Goal: Information Seeking & Learning: Learn about a topic

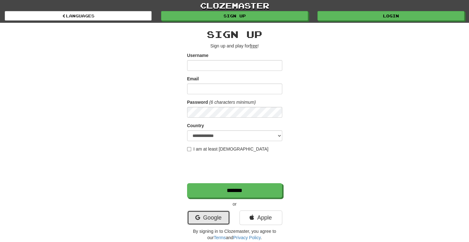
click at [207, 221] on link "Google" at bounding box center [208, 218] width 43 height 15
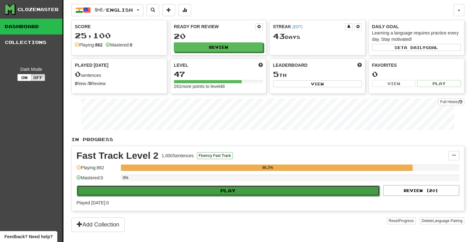
click at [208, 189] on button "Play" at bounding box center [228, 191] width 303 height 11
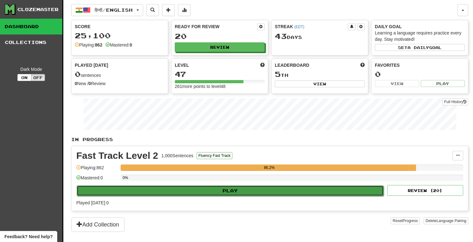
select select "***"
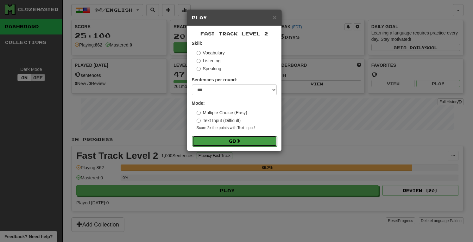
click at [237, 144] on button "Go" at bounding box center [234, 141] width 85 height 11
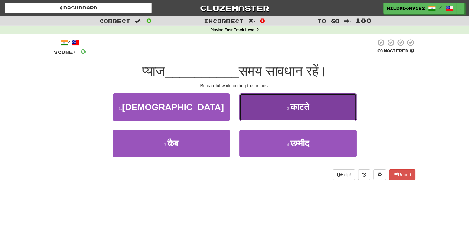
click at [309, 106] on span "काटते" at bounding box center [299, 107] width 19 height 10
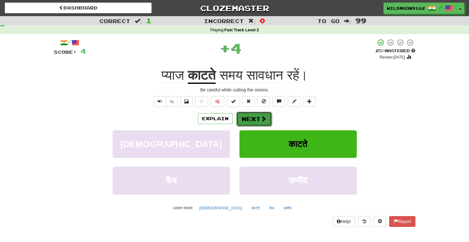
click at [255, 119] on button "Next" at bounding box center [253, 119] width 35 height 15
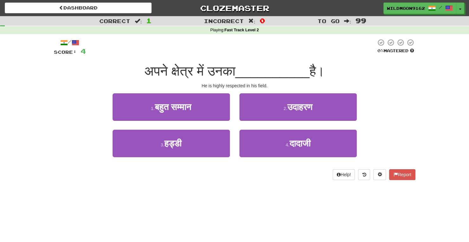
click at [228, 192] on div "Dashboard Clozemaster WildMoon9162 / Toggle Dropdown Dashboard Leaderboard Acti…" at bounding box center [234, 121] width 469 height 242
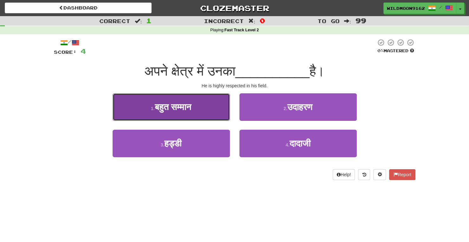
click at [183, 102] on span "बहुत सम्मान" at bounding box center [172, 107] width 37 height 10
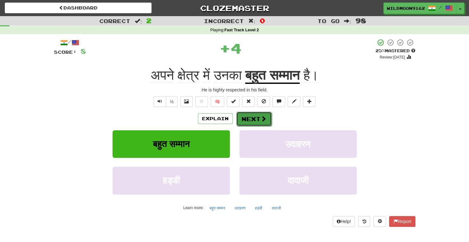
click at [256, 116] on button "Next" at bounding box center [253, 119] width 35 height 15
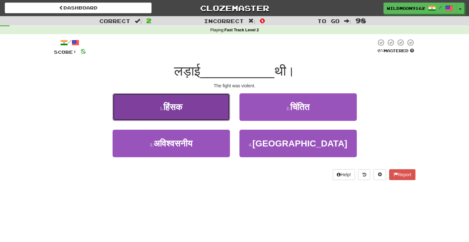
click at [200, 111] on button "1 . हिंसक" at bounding box center [170, 107] width 117 height 28
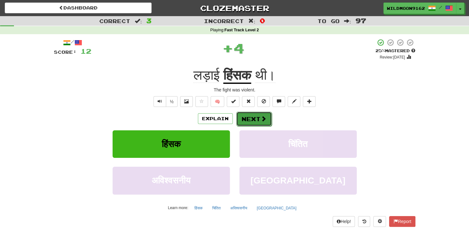
click at [245, 118] on button "Next" at bounding box center [253, 119] width 35 height 15
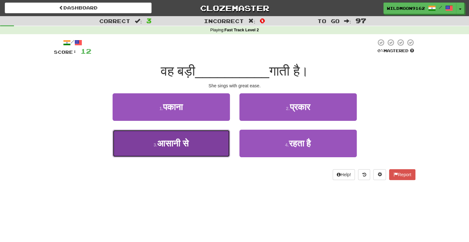
click at [181, 148] on span "आसानी से" at bounding box center [172, 144] width 31 height 10
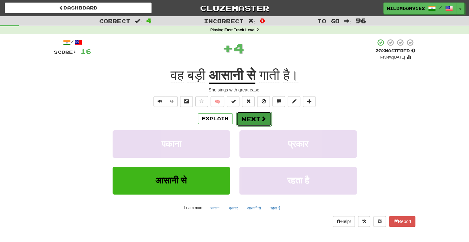
click at [249, 118] on button "Next" at bounding box center [253, 119] width 35 height 15
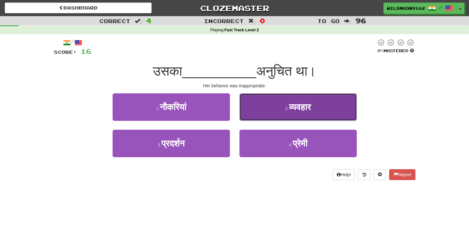
click at [289, 109] on span "व्यवहार" at bounding box center [300, 107] width 22 height 10
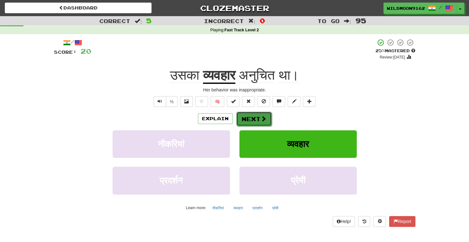
click at [257, 118] on button "Next" at bounding box center [253, 119] width 35 height 15
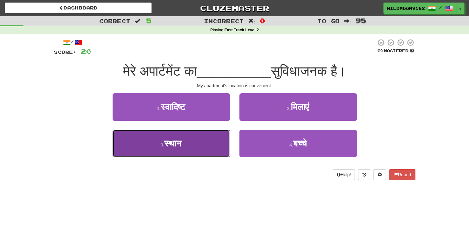
click at [217, 144] on button "3 . स्थान" at bounding box center [170, 144] width 117 height 28
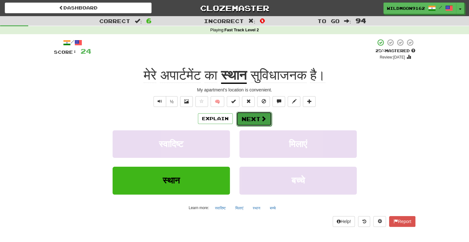
click at [264, 117] on span at bounding box center [263, 119] width 6 height 6
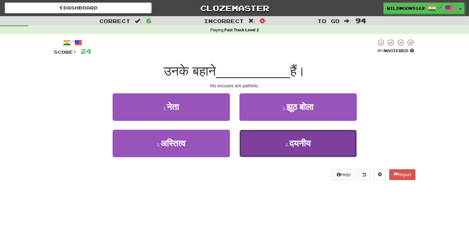
click at [289, 147] on span "दयनीय" at bounding box center [300, 144] width 22 height 10
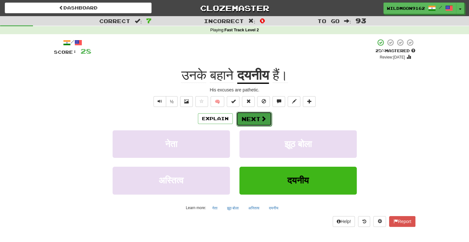
click at [255, 118] on button "Next" at bounding box center [253, 119] width 35 height 15
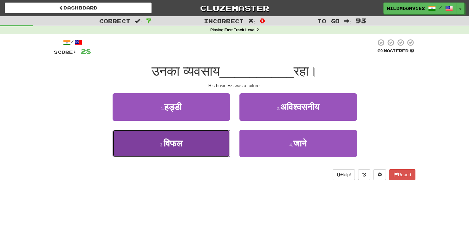
click at [203, 147] on button "3 . विफल" at bounding box center [170, 144] width 117 height 28
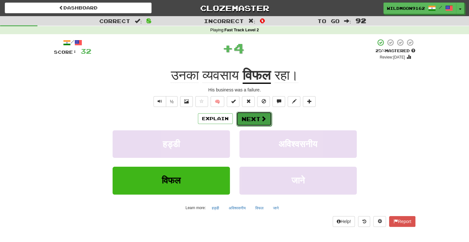
click at [250, 118] on button "Next" at bounding box center [253, 119] width 35 height 15
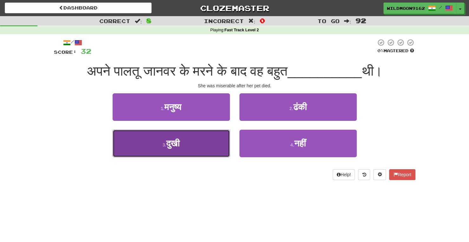
click at [208, 147] on button "3 . दुखी" at bounding box center [170, 144] width 117 height 28
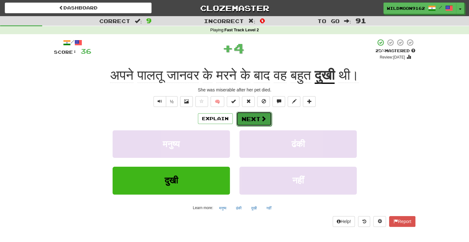
click at [253, 119] on button "Next" at bounding box center [253, 119] width 35 height 15
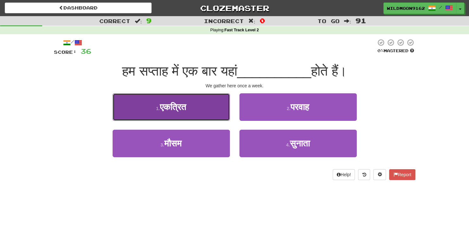
click at [204, 108] on button "1 . एकत्रित" at bounding box center [170, 107] width 117 height 28
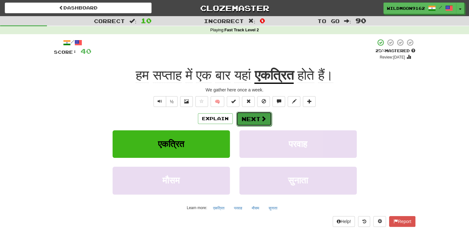
click at [254, 118] on button "Next" at bounding box center [253, 119] width 35 height 15
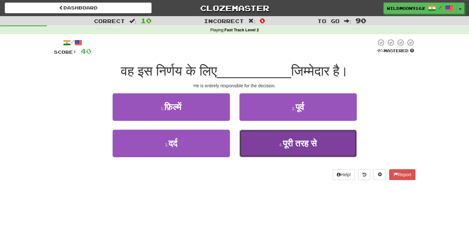
click at [281, 149] on button "4 . पूरी तरह से" at bounding box center [297, 144] width 117 height 28
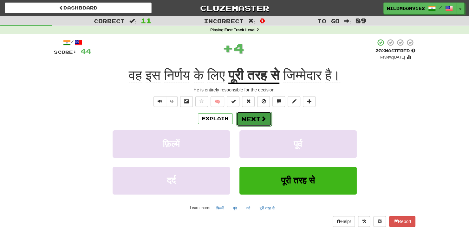
click at [253, 119] on button "Next" at bounding box center [253, 119] width 35 height 15
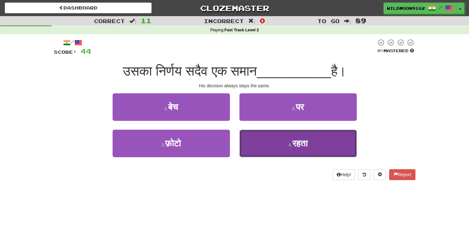
click at [292, 149] on button "4 . रहता" at bounding box center [297, 144] width 117 height 28
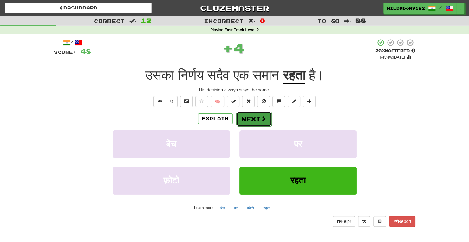
click at [257, 123] on button "Next" at bounding box center [253, 119] width 35 height 15
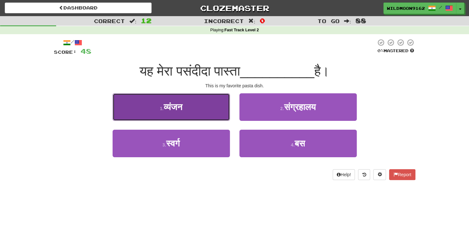
click at [191, 110] on button "1 . व्यंजन" at bounding box center [170, 107] width 117 height 28
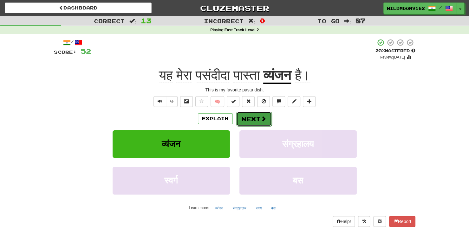
click at [252, 120] on button "Next" at bounding box center [253, 119] width 35 height 15
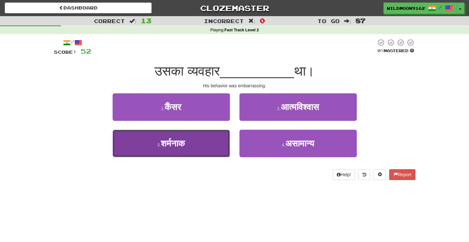
click at [211, 146] on button "3 . शर्मनाक" at bounding box center [170, 144] width 117 height 28
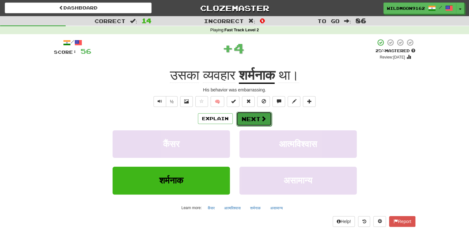
click at [262, 122] on button "Next" at bounding box center [253, 119] width 35 height 15
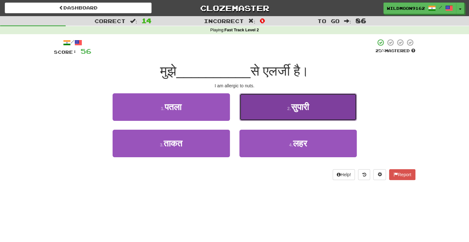
click at [272, 109] on button "2 . सुपारी" at bounding box center [297, 107] width 117 height 28
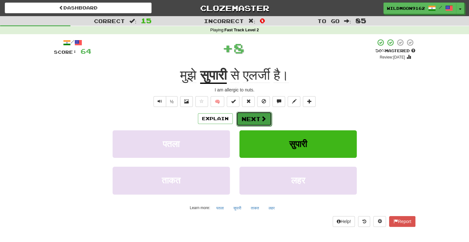
click at [245, 119] on button "Next" at bounding box center [253, 119] width 35 height 15
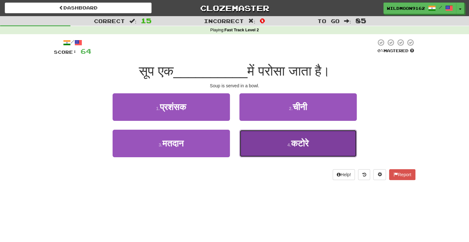
click at [293, 146] on span "कटोरे" at bounding box center [299, 144] width 17 height 10
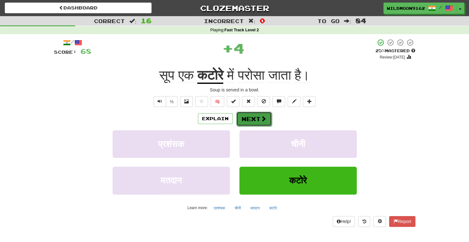
click at [259, 121] on button "Next" at bounding box center [253, 119] width 35 height 15
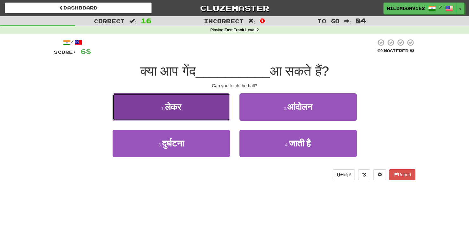
click at [214, 107] on button "1 . लेकर" at bounding box center [170, 107] width 117 height 28
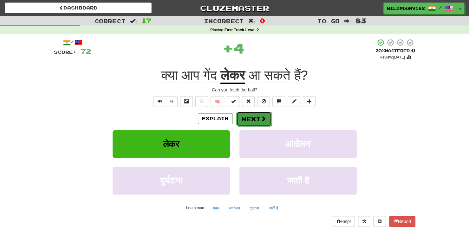
click at [261, 120] on span at bounding box center [263, 119] width 6 height 6
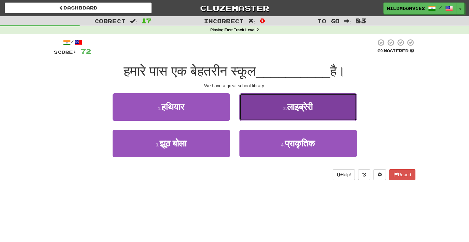
click at [284, 111] on small "2 ." at bounding box center [285, 108] width 4 height 5
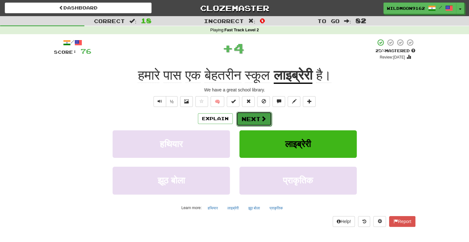
click at [249, 120] on button "Next" at bounding box center [253, 119] width 35 height 15
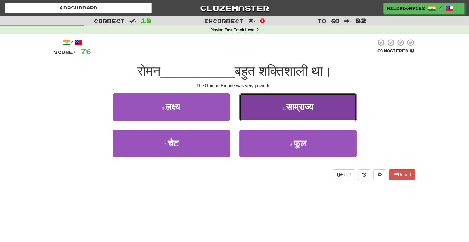
click at [271, 111] on button "2 . साम्राज्य" at bounding box center [297, 107] width 117 height 28
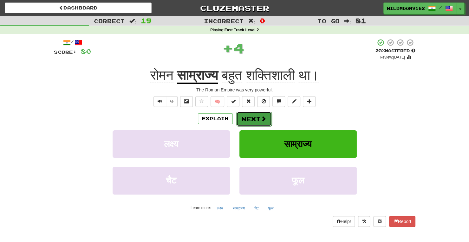
click at [248, 119] on button "Next" at bounding box center [253, 119] width 35 height 15
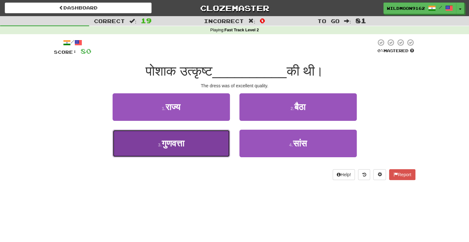
click at [208, 148] on button "3 . गुणवत्ता" at bounding box center [170, 144] width 117 height 28
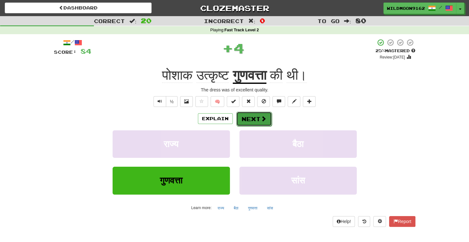
click at [260, 120] on span at bounding box center [263, 119] width 6 height 6
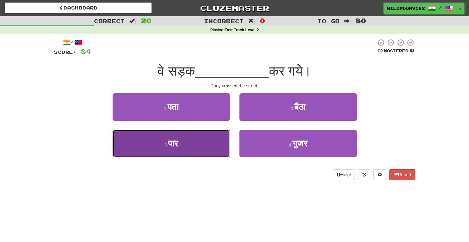
click at [198, 140] on button "3 . पार" at bounding box center [170, 144] width 117 height 28
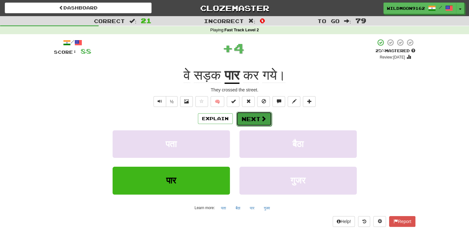
click at [250, 118] on button "Next" at bounding box center [253, 119] width 35 height 15
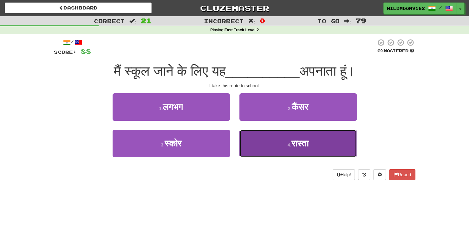
click at [279, 144] on button "4 . रास्ता" at bounding box center [297, 144] width 117 height 28
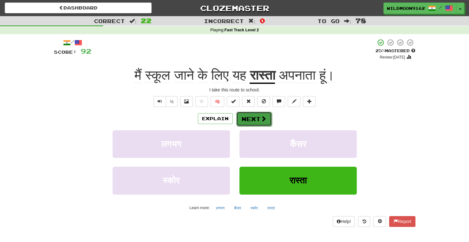
click at [255, 122] on button "Next" at bounding box center [253, 119] width 35 height 15
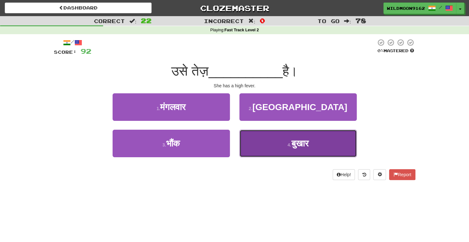
click at [268, 141] on button "4 . बुखार" at bounding box center [297, 144] width 117 height 28
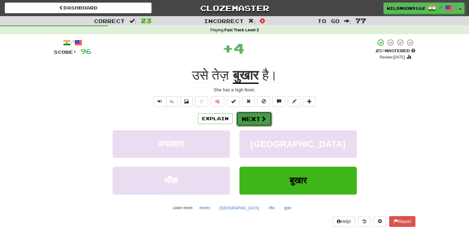
click at [238, 118] on button "Next" at bounding box center [253, 119] width 35 height 15
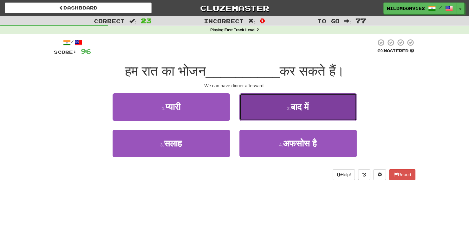
click at [288, 115] on button "2 . बाद में" at bounding box center [297, 107] width 117 height 28
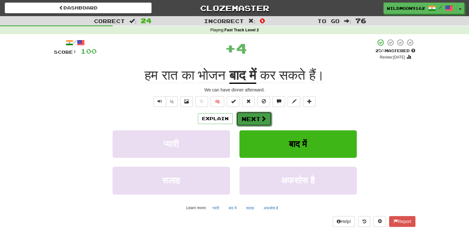
click at [254, 123] on button "Next" at bounding box center [253, 119] width 35 height 15
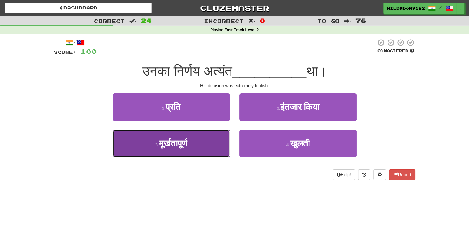
click at [215, 145] on button "3 . मूर्खतापूर्ण" at bounding box center [170, 144] width 117 height 28
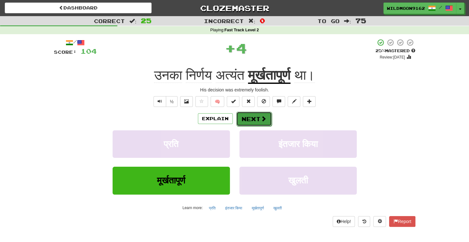
click at [258, 119] on button "Next" at bounding box center [253, 119] width 35 height 15
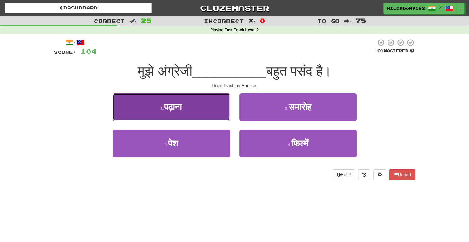
click at [201, 113] on button "1 . पढ़ाना" at bounding box center [170, 107] width 117 height 28
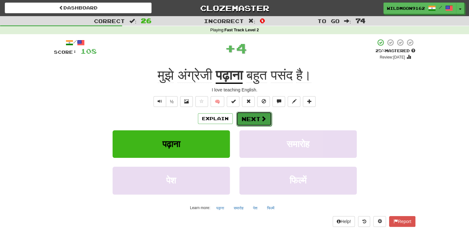
click at [248, 119] on button "Next" at bounding box center [253, 119] width 35 height 15
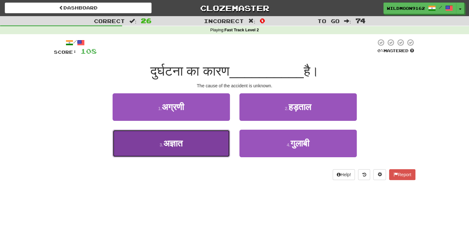
click at [200, 136] on button "3 . अज्ञात" at bounding box center [170, 144] width 117 height 28
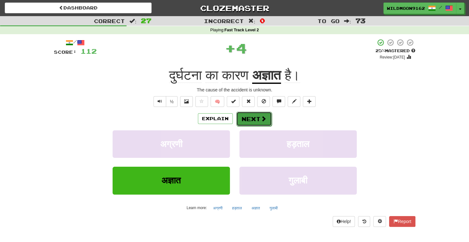
click at [260, 119] on span at bounding box center [263, 119] width 6 height 6
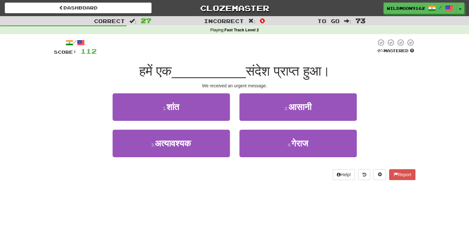
drag, startPoint x: 268, startPoint y: 194, endPoint x: 214, endPoint y: 191, distance: 54.2
click at [214, 191] on div "Dashboard Clozemaster WildMoon9162 / Toggle Dropdown Dashboard Leaderboard Acti…" at bounding box center [234, 121] width 469 height 242
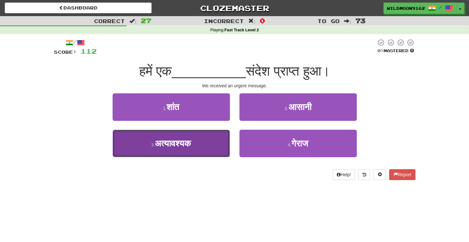
click at [188, 145] on span "अत्यावश्यक" at bounding box center [173, 144] width 36 height 10
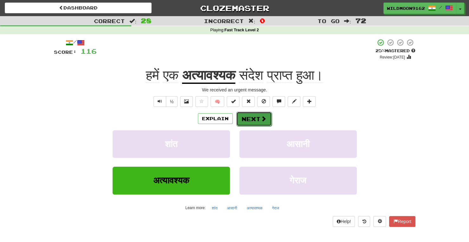
click at [248, 118] on button "Next" at bounding box center [253, 119] width 35 height 15
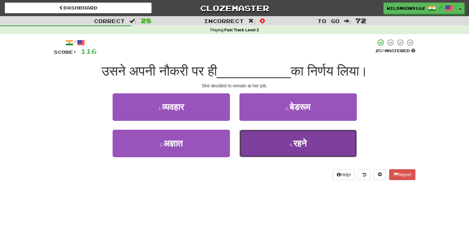
click at [295, 145] on span "रहने" at bounding box center [299, 144] width 13 height 10
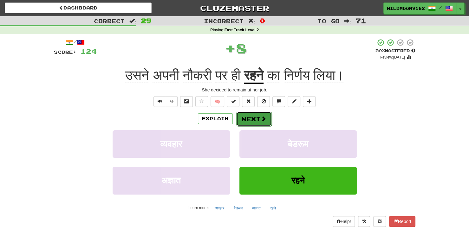
click at [256, 121] on button "Next" at bounding box center [253, 119] width 35 height 15
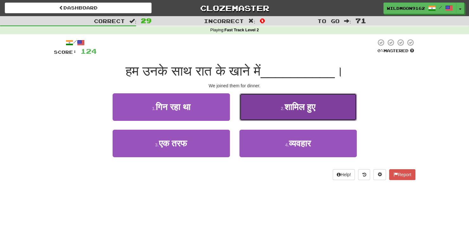
click at [284, 107] on span "शामिल हुए" at bounding box center [299, 107] width 31 height 10
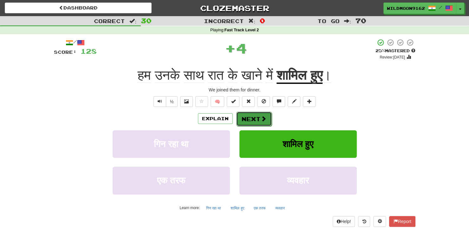
click at [252, 119] on button "Next" at bounding box center [253, 119] width 35 height 15
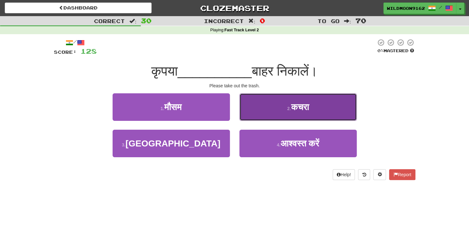
click at [318, 102] on button "2 . कचरा" at bounding box center [297, 107] width 117 height 28
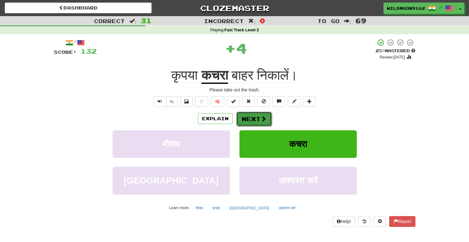
click at [259, 118] on button "Next" at bounding box center [253, 119] width 35 height 15
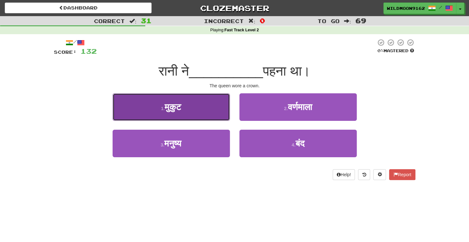
click at [208, 103] on button "1 . मुकुट" at bounding box center [170, 107] width 117 height 28
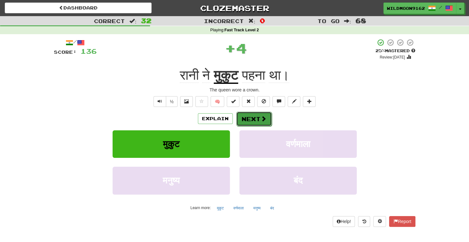
click at [261, 120] on span at bounding box center [263, 119] width 6 height 6
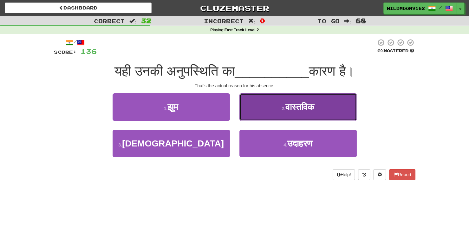
click at [274, 111] on button "2 . वास्तविक" at bounding box center [297, 107] width 117 height 28
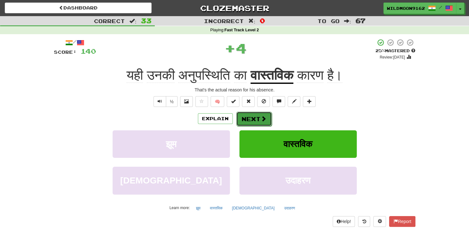
click at [254, 118] on button "Next" at bounding box center [253, 119] width 35 height 15
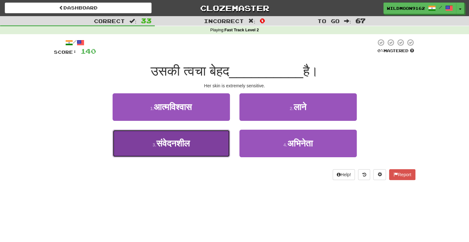
click at [195, 139] on button "3 . संवेदनशील" at bounding box center [170, 144] width 117 height 28
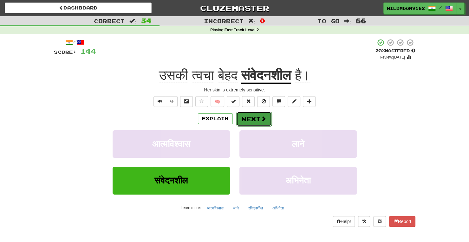
click at [260, 120] on span at bounding box center [263, 119] width 6 height 6
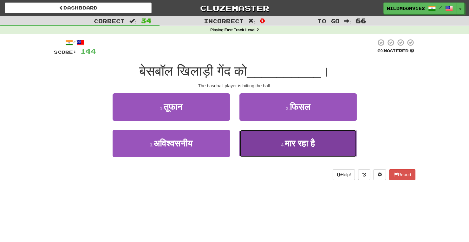
click at [297, 142] on span "मार रहा है" at bounding box center [299, 144] width 30 height 10
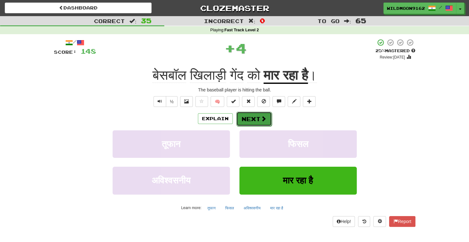
click at [258, 115] on button "Next" at bounding box center [253, 119] width 35 height 15
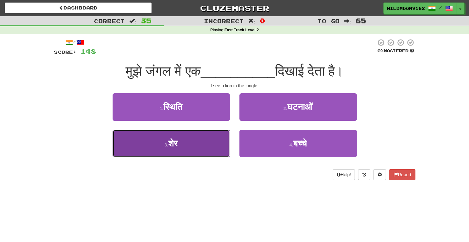
click at [207, 152] on button "3 . शेर" at bounding box center [170, 144] width 117 height 28
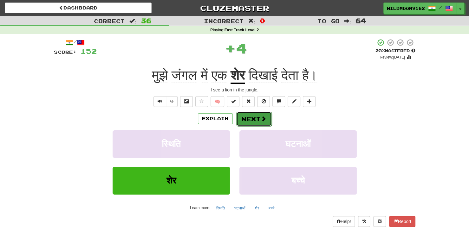
click at [261, 119] on span at bounding box center [263, 119] width 6 height 6
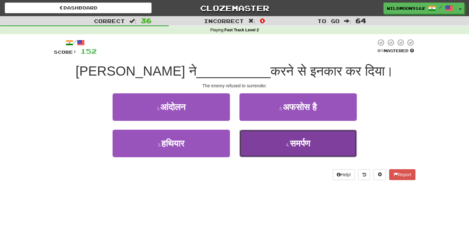
click at [274, 146] on button "4 . समर्पण" at bounding box center [297, 144] width 117 height 28
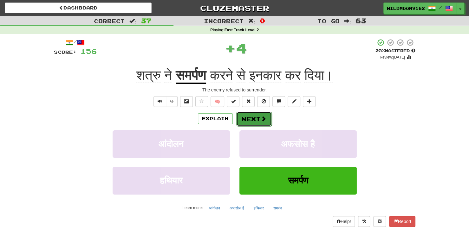
click at [249, 119] on button "Next" at bounding box center [253, 119] width 35 height 15
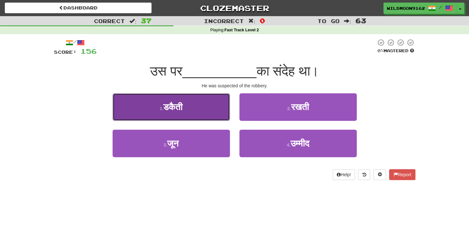
click at [219, 110] on button "1 . डकैती" at bounding box center [170, 107] width 117 height 28
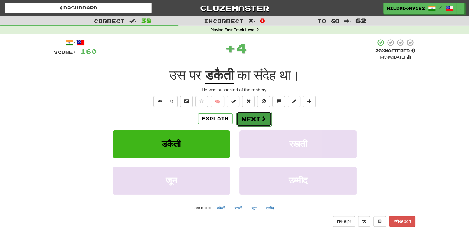
click at [262, 120] on span at bounding box center [263, 119] width 6 height 6
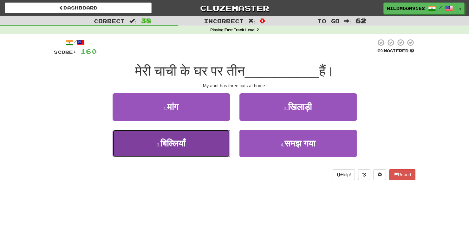
click at [175, 151] on button "3 . बिल्लियाँ" at bounding box center [170, 144] width 117 height 28
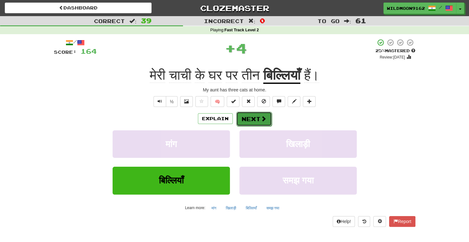
click at [253, 119] on button "Next" at bounding box center [253, 119] width 35 height 15
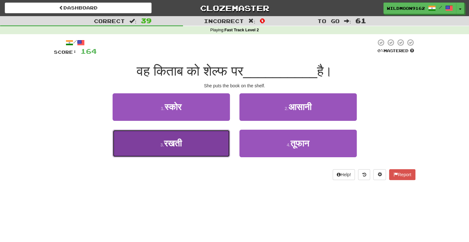
click at [174, 145] on span "रखती" at bounding box center [173, 144] width 18 height 10
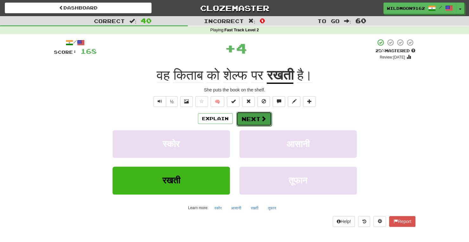
click at [257, 118] on button "Next" at bounding box center [253, 119] width 35 height 15
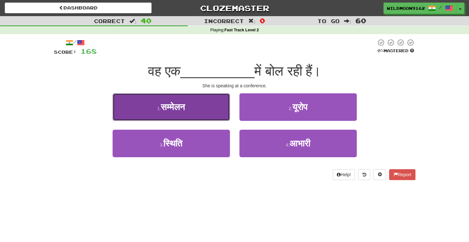
click at [204, 103] on button "1 . सम्मेलन" at bounding box center [170, 107] width 117 height 28
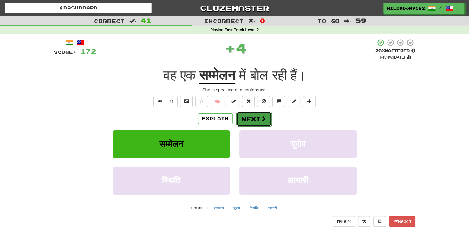
click at [255, 114] on button "Next" at bounding box center [253, 119] width 35 height 15
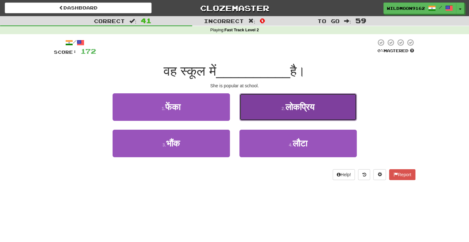
click at [268, 108] on button "2 . लोकप्रिय" at bounding box center [297, 107] width 117 height 28
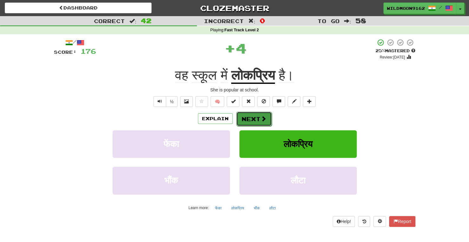
click at [248, 119] on button "Next" at bounding box center [253, 119] width 35 height 15
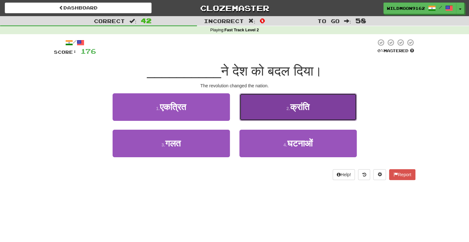
click at [277, 106] on button "2 . क्रांति" at bounding box center [297, 107] width 117 height 28
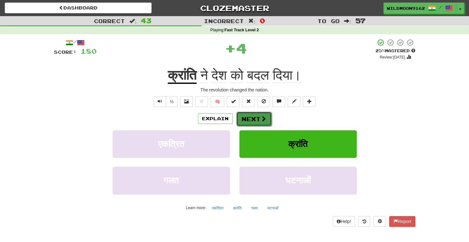
click at [258, 120] on button "Next" at bounding box center [253, 119] width 35 height 15
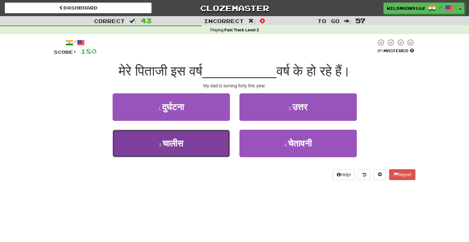
click at [180, 144] on span "चालीस" at bounding box center [172, 144] width 21 height 10
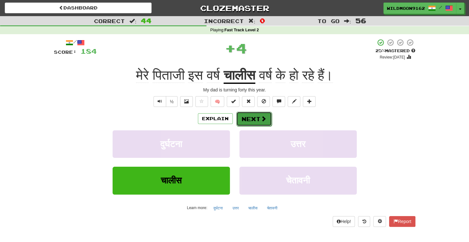
click at [257, 118] on button "Next" at bounding box center [253, 119] width 35 height 15
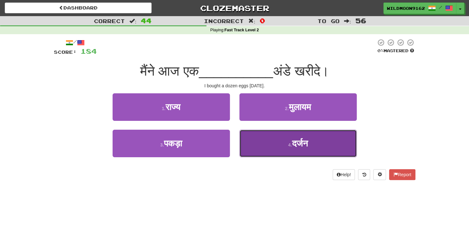
click at [281, 143] on button "4 . दर्जन" at bounding box center [297, 144] width 117 height 28
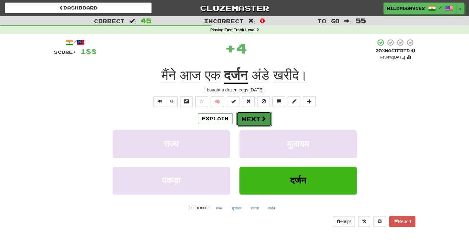
click at [255, 116] on button "Next" at bounding box center [253, 119] width 35 height 15
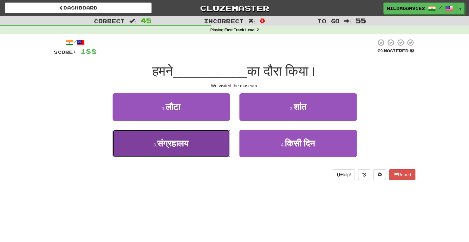
click at [200, 143] on button "3 . संग्रहालय" at bounding box center [170, 144] width 117 height 28
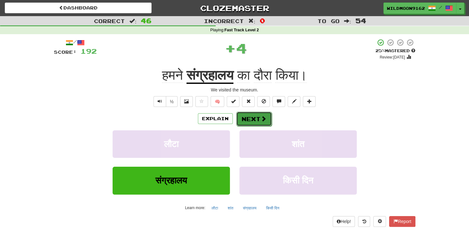
click at [248, 119] on button "Next" at bounding box center [253, 119] width 35 height 15
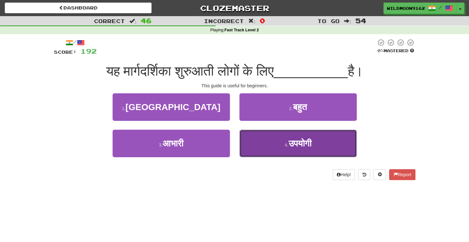
click at [288, 142] on span "उपयोगी" at bounding box center [299, 144] width 23 height 10
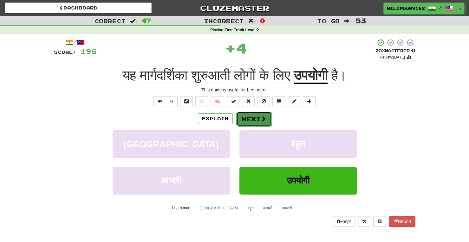
click at [256, 119] on button "Next" at bounding box center [253, 119] width 35 height 15
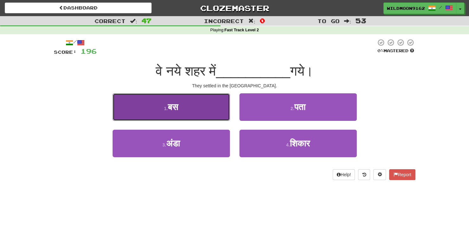
click at [205, 105] on button "1 . बस" at bounding box center [170, 107] width 117 height 28
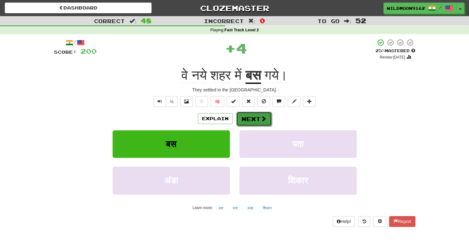
click at [255, 119] on button "Next" at bounding box center [253, 119] width 35 height 15
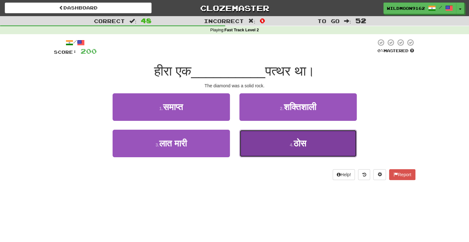
click at [295, 148] on span "ठोस" at bounding box center [299, 144] width 13 height 10
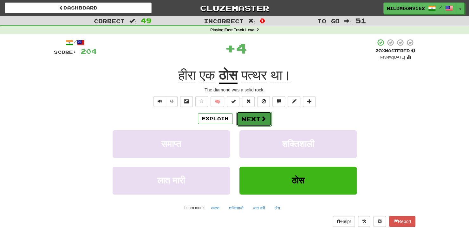
click at [260, 120] on span at bounding box center [263, 119] width 6 height 6
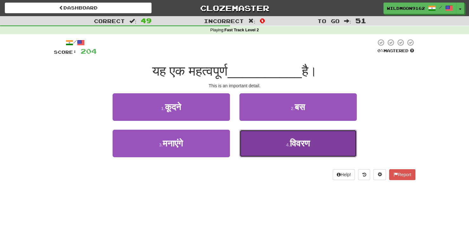
click at [278, 141] on button "4 . विवरण" at bounding box center [297, 144] width 117 height 28
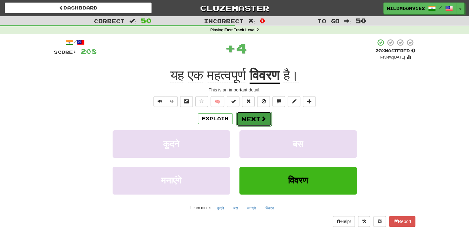
click at [257, 118] on button "Next" at bounding box center [253, 119] width 35 height 15
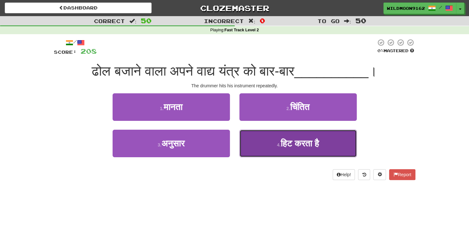
click at [298, 144] on span "हिट करता है" at bounding box center [299, 144] width 38 height 10
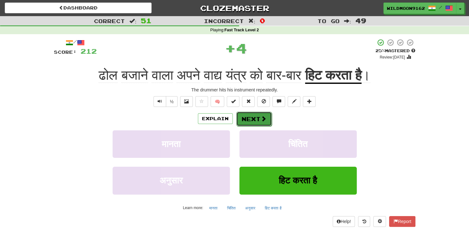
click at [263, 116] on span at bounding box center [263, 119] width 6 height 6
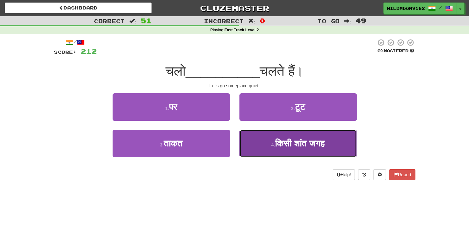
click at [300, 144] on span "किसी शांत जगह" at bounding box center [300, 144] width 50 height 10
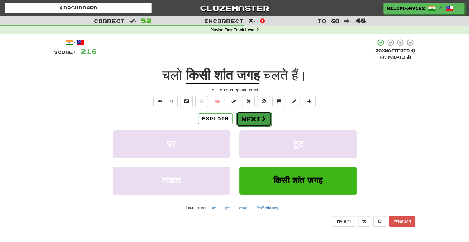
click at [252, 120] on button "Next" at bounding box center [253, 119] width 35 height 15
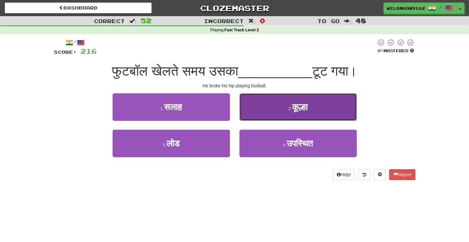
click at [284, 102] on button "2 . कूल्हा" at bounding box center [297, 107] width 117 height 28
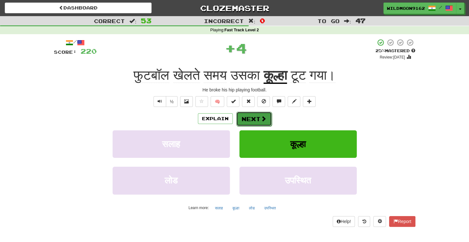
click at [253, 118] on button "Next" at bounding box center [253, 119] width 35 height 15
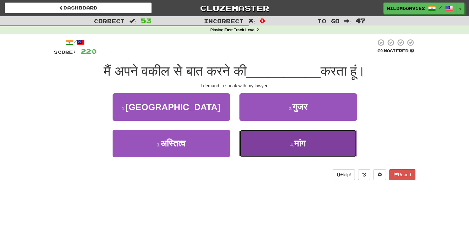
click at [289, 148] on button "4 . मांग" at bounding box center [297, 144] width 117 height 28
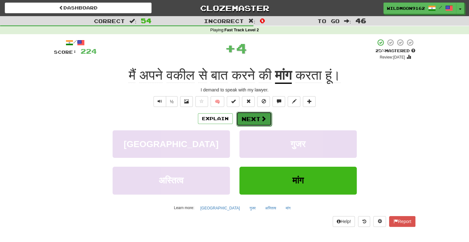
click at [258, 119] on button "Next" at bounding box center [253, 119] width 35 height 15
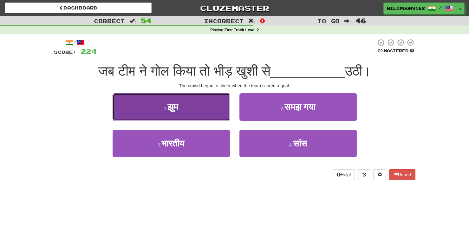
click at [205, 104] on button "1 . झूम" at bounding box center [170, 107] width 117 height 28
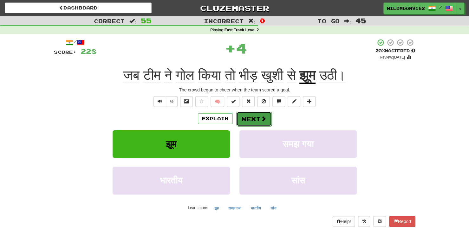
click at [254, 119] on button "Next" at bounding box center [253, 119] width 35 height 15
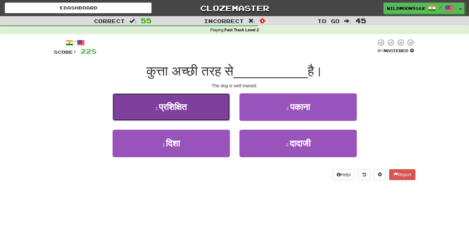
click at [190, 110] on button "1 . प्रशिक्षित" at bounding box center [170, 107] width 117 height 28
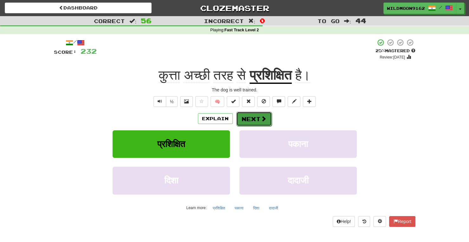
click at [259, 118] on button "Next" at bounding box center [253, 119] width 35 height 15
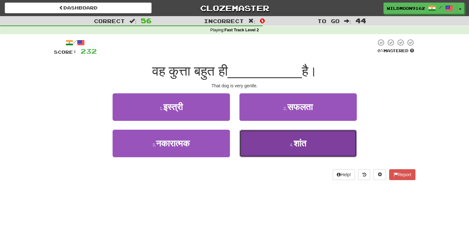
click at [258, 145] on button "4 . शांत" at bounding box center [297, 144] width 117 height 28
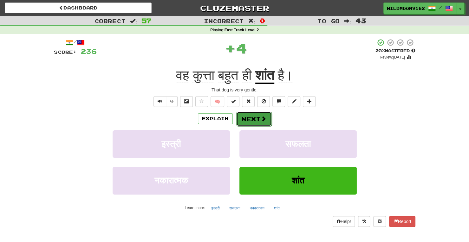
click at [246, 118] on button "Next" at bounding box center [253, 119] width 35 height 15
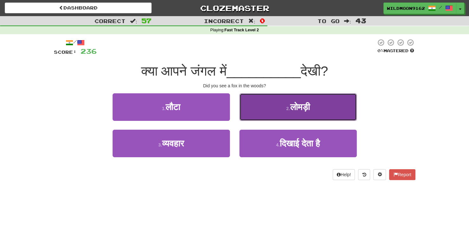
click at [265, 103] on button "2 . लोमड़ी" at bounding box center [297, 107] width 117 height 28
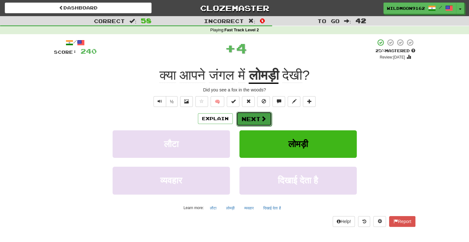
click at [249, 120] on button "Next" at bounding box center [253, 119] width 35 height 15
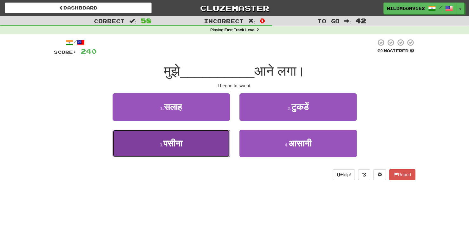
click at [214, 140] on button "3 . पसीना" at bounding box center [170, 144] width 117 height 28
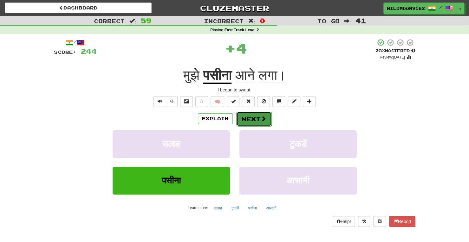
click at [253, 118] on button "Next" at bounding box center [253, 119] width 35 height 15
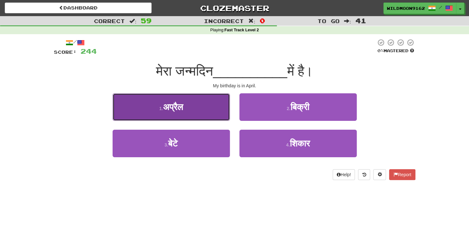
click at [210, 112] on button "1 . अप्रैल" at bounding box center [170, 107] width 117 height 28
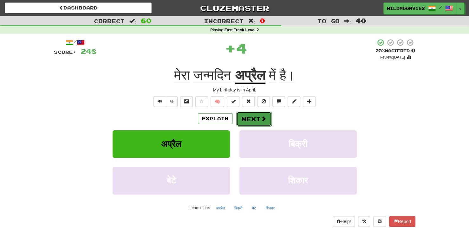
click at [257, 119] on button "Next" at bounding box center [253, 119] width 35 height 15
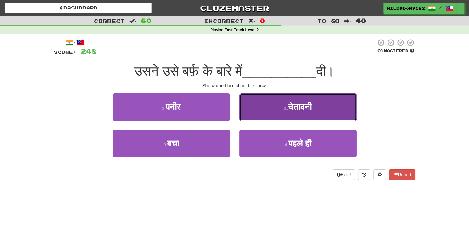
click at [291, 103] on span "चेतावनी" at bounding box center [300, 107] width 24 height 10
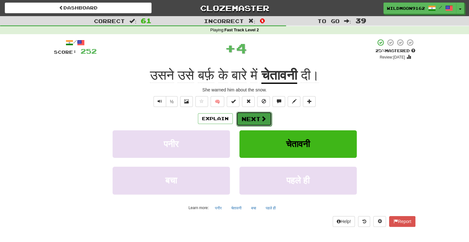
click at [250, 119] on button "Next" at bounding box center [253, 119] width 35 height 15
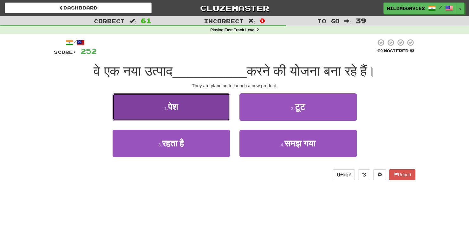
click at [186, 103] on button "1 . पेश" at bounding box center [170, 107] width 117 height 28
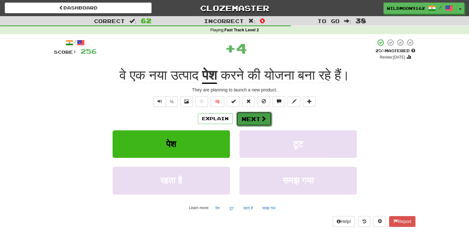
click at [246, 115] on button "Next" at bounding box center [253, 119] width 35 height 15
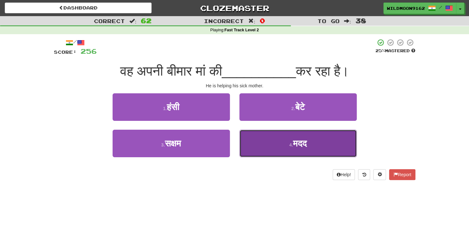
click at [275, 147] on button "4 . मदद" at bounding box center [297, 144] width 117 height 28
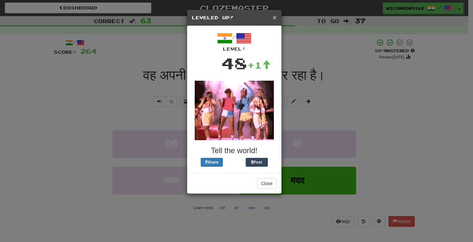
click at [275, 18] on span "×" at bounding box center [275, 17] width 4 height 7
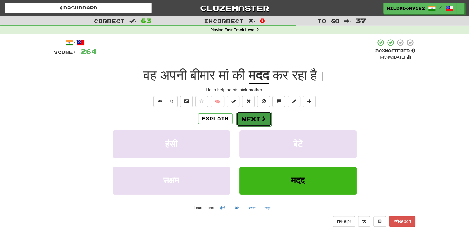
click at [254, 120] on button "Next" at bounding box center [253, 119] width 35 height 15
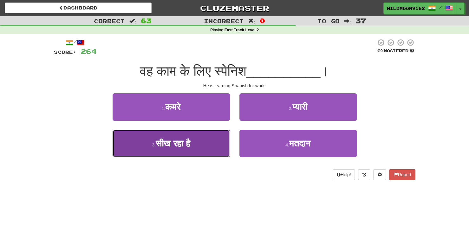
click at [190, 146] on span "सीख रहा है" at bounding box center [173, 144] width 35 height 10
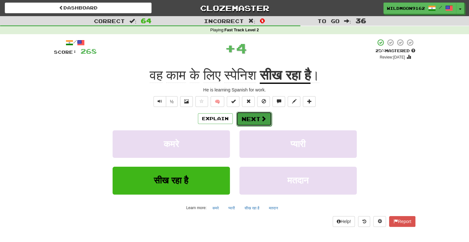
click at [249, 119] on button "Next" at bounding box center [253, 119] width 35 height 15
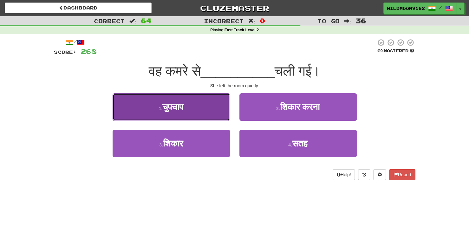
click at [205, 105] on button "1 . चुपचाप" at bounding box center [170, 107] width 117 height 28
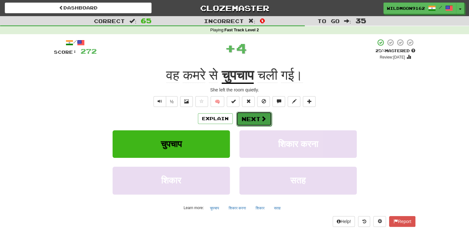
click at [257, 117] on button "Next" at bounding box center [253, 119] width 35 height 15
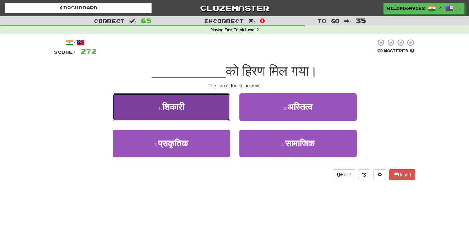
click at [194, 106] on button "1 . शिकारी" at bounding box center [170, 107] width 117 height 28
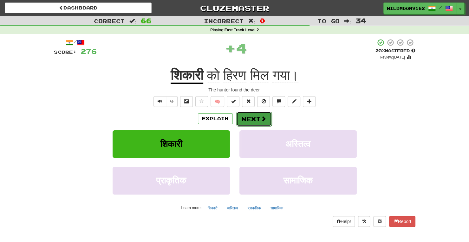
click at [248, 119] on button "Next" at bounding box center [253, 119] width 35 height 15
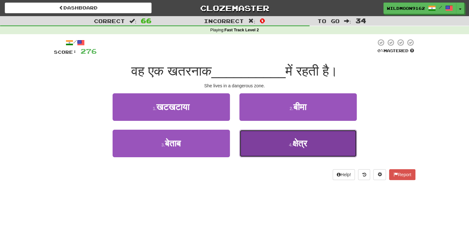
click at [272, 142] on button "4 . क्षेत्र" at bounding box center [297, 144] width 117 height 28
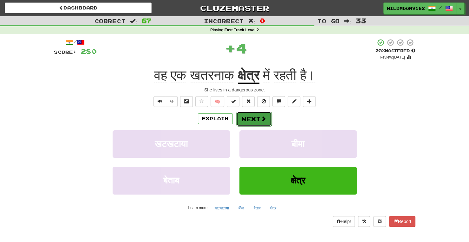
click at [252, 118] on button "Next" at bounding box center [253, 119] width 35 height 15
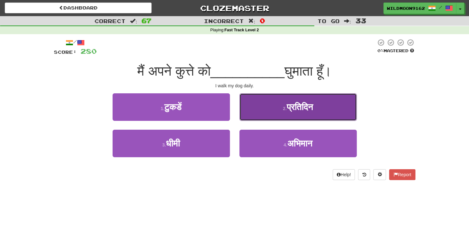
click at [268, 107] on button "2 . प्रतिदिन" at bounding box center [297, 107] width 117 height 28
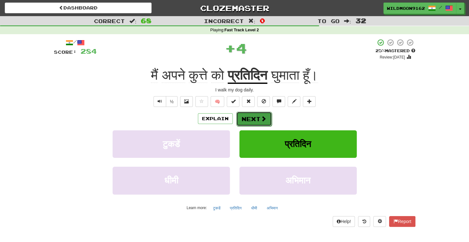
click at [249, 118] on button "Next" at bounding box center [253, 119] width 35 height 15
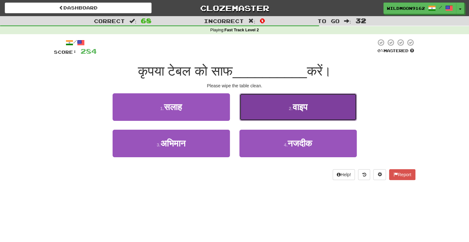
click at [286, 104] on button "2 . वाइप" at bounding box center [297, 107] width 117 height 28
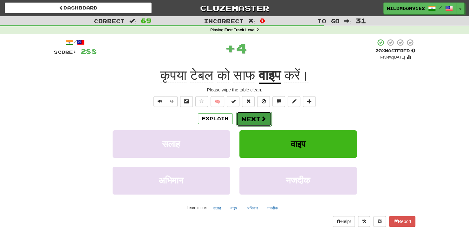
click at [247, 120] on button "Next" at bounding box center [253, 119] width 35 height 15
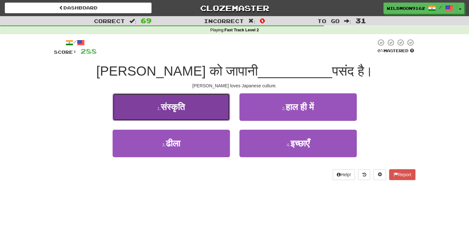
click at [168, 106] on span "संस्कृति" at bounding box center [173, 107] width 24 height 10
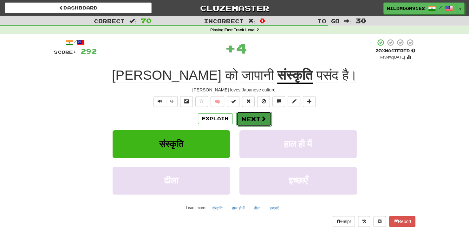
click at [250, 121] on button "Next" at bounding box center [253, 119] width 35 height 15
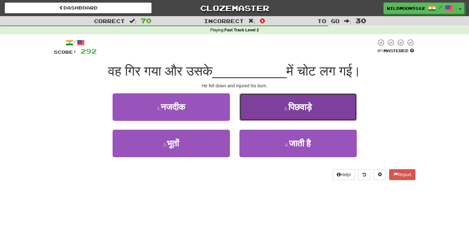
click at [303, 107] on span "पिछवाड़े" at bounding box center [299, 107] width 23 height 10
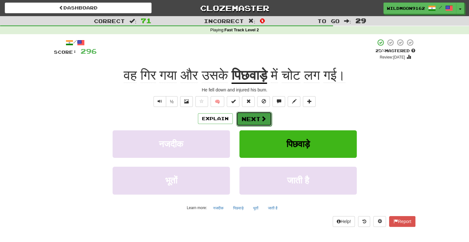
click at [258, 122] on button "Next" at bounding box center [253, 119] width 35 height 15
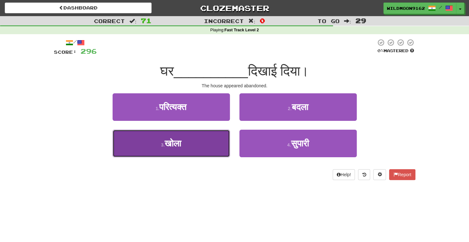
click at [195, 145] on button "3 . खोला" at bounding box center [170, 144] width 117 height 28
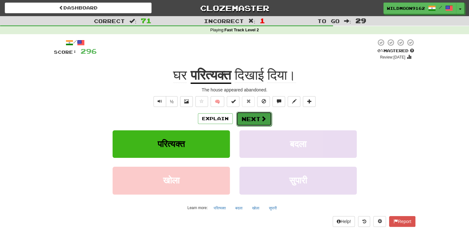
click at [251, 120] on button "Next" at bounding box center [253, 119] width 35 height 15
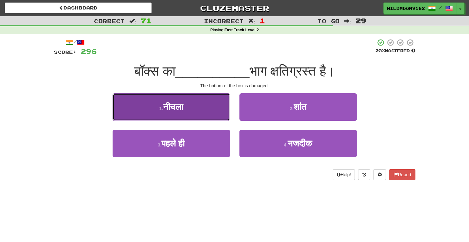
click at [191, 104] on button "1 . नीचला" at bounding box center [170, 107] width 117 height 28
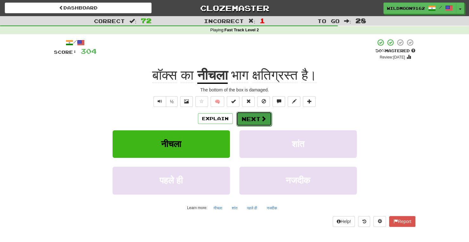
click at [255, 119] on button "Next" at bounding box center [253, 119] width 35 height 15
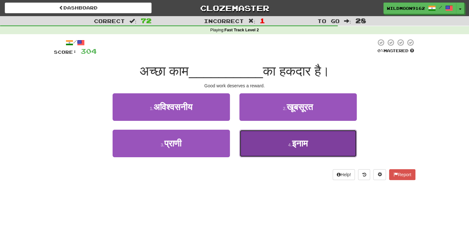
click at [281, 140] on button "4 . इनाम" at bounding box center [297, 144] width 117 height 28
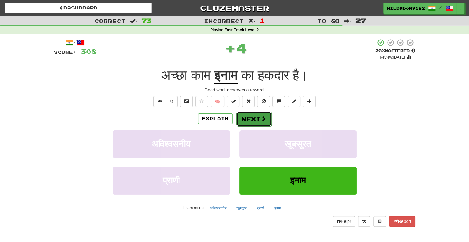
click at [254, 117] on button "Next" at bounding box center [253, 119] width 35 height 15
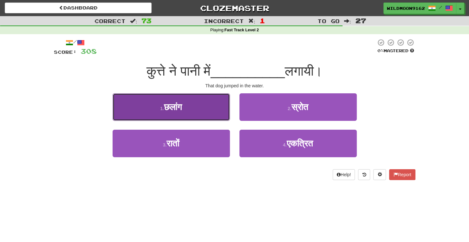
click at [212, 106] on button "1 . छलांग" at bounding box center [170, 107] width 117 height 28
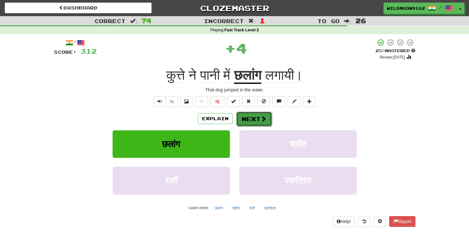
click at [251, 119] on button "Next" at bounding box center [253, 119] width 35 height 15
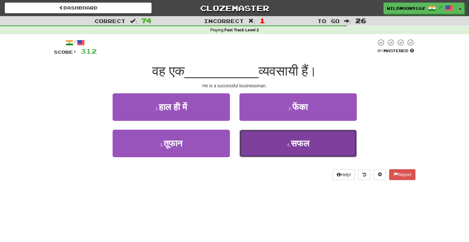
click at [287, 144] on small "4 ." at bounding box center [289, 145] width 4 height 5
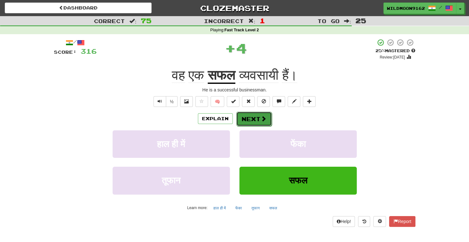
click at [260, 117] on span at bounding box center [263, 119] width 6 height 6
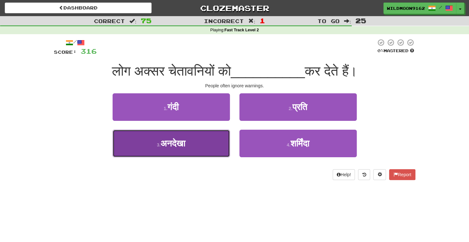
click at [195, 144] on button "3 . अनदेखा" at bounding box center [170, 144] width 117 height 28
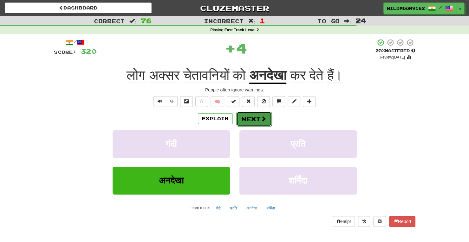
click at [252, 119] on button "Next" at bounding box center [253, 119] width 35 height 15
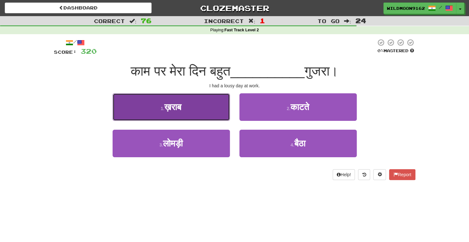
click at [198, 107] on button "1 . ख़राब" at bounding box center [170, 107] width 117 height 28
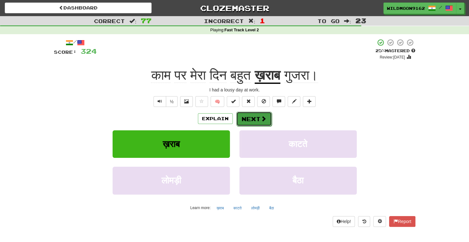
click at [250, 117] on button "Next" at bounding box center [253, 119] width 35 height 15
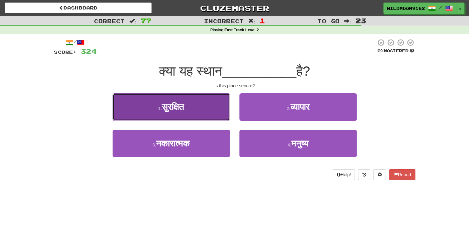
click at [206, 109] on button "1 . सुरक्षित" at bounding box center [170, 107] width 117 height 28
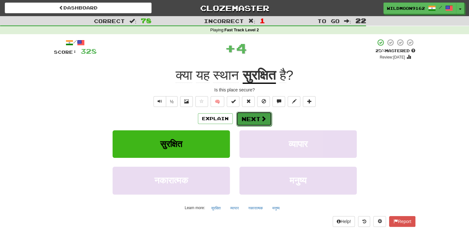
click at [260, 116] on span at bounding box center [263, 119] width 6 height 6
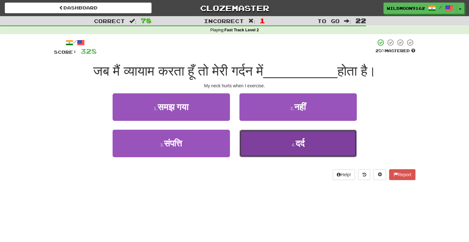
click at [271, 147] on button "4 . दर्द" at bounding box center [297, 144] width 117 height 28
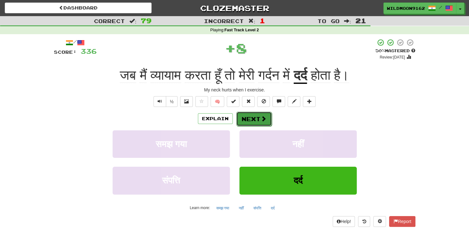
click at [254, 117] on button "Next" at bounding box center [253, 119] width 35 height 15
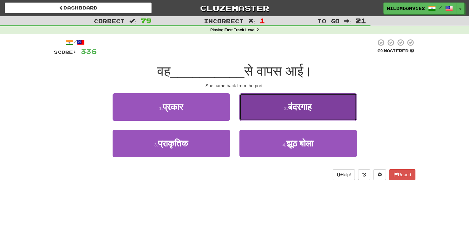
click at [295, 105] on span "बंदरगाह" at bounding box center [300, 107] width 24 height 10
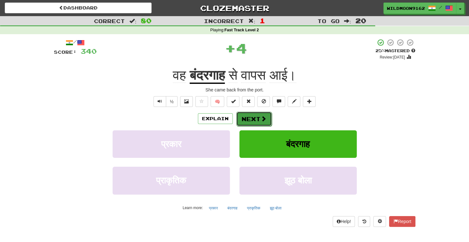
click at [252, 121] on button "Next" at bounding box center [253, 119] width 35 height 15
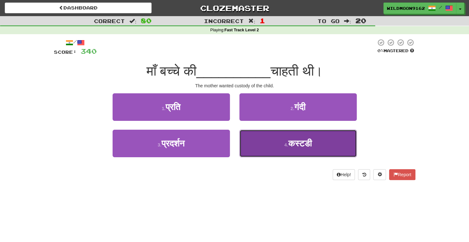
click at [277, 146] on button "4 . कस्टडी" at bounding box center [297, 144] width 117 height 28
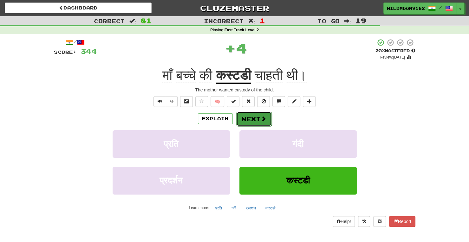
click at [254, 119] on button "Next" at bounding box center [253, 119] width 35 height 15
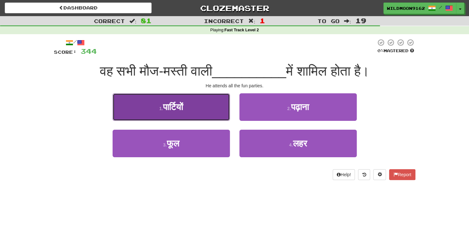
click at [199, 110] on button "1 . पार्टियों" at bounding box center [170, 107] width 117 height 28
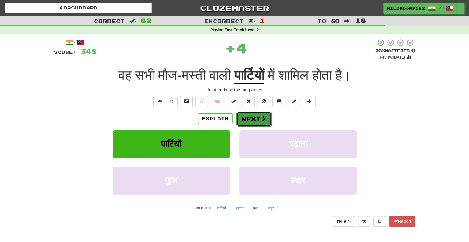
click at [252, 118] on button "Next" at bounding box center [253, 119] width 35 height 15
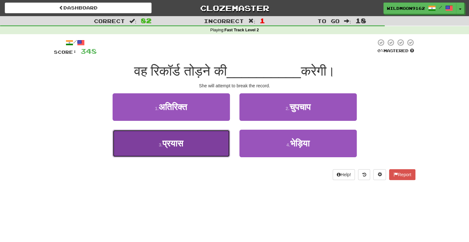
click at [208, 144] on button "3 . प्रयास" at bounding box center [170, 144] width 117 height 28
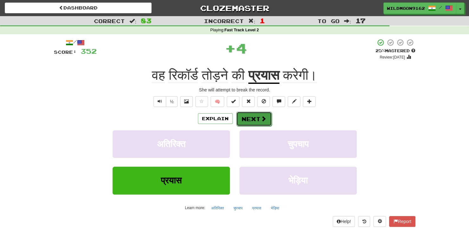
click at [258, 118] on button "Next" at bounding box center [253, 119] width 35 height 15
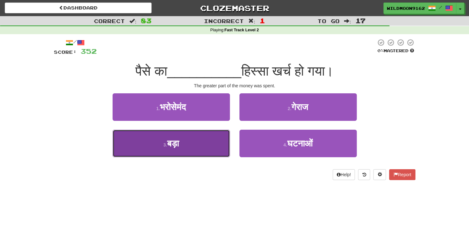
click at [188, 150] on button "3 . बड़ा" at bounding box center [170, 144] width 117 height 28
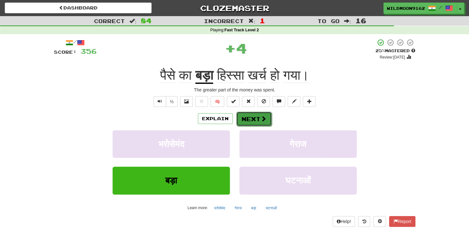
click at [247, 117] on button "Next" at bounding box center [253, 119] width 35 height 15
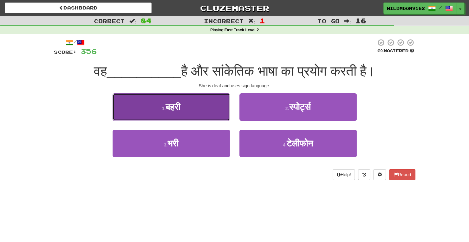
click at [167, 99] on button "1 . बहरी" at bounding box center [170, 107] width 117 height 28
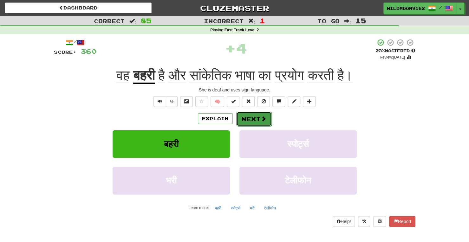
click at [254, 121] on button "Next" at bounding box center [253, 119] width 35 height 15
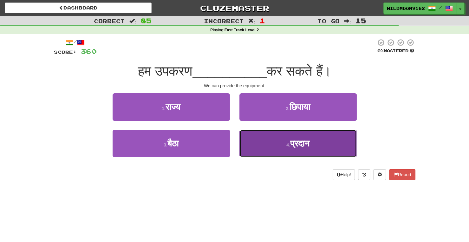
click at [286, 147] on small "4 ." at bounding box center [288, 145] width 4 height 5
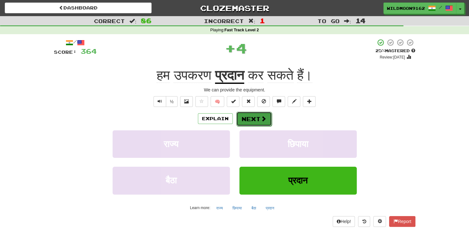
click at [264, 117] on span at bounding box center [263, 119] width 6 height 6
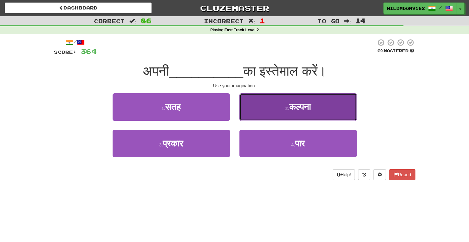
click at [274, 107] on button "2 . कल्पना" at bounding box center [297, 107] width 117 height 28
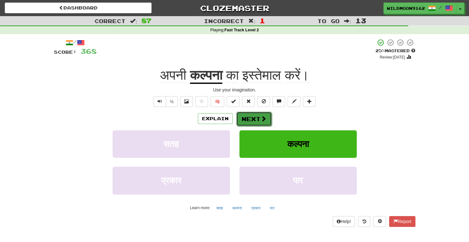
click at [256, 118] on button "Next" at bounding box center [253, 119] width 35 height 15
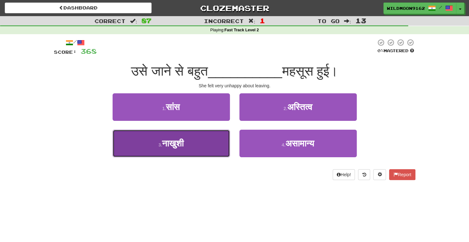
click at [197, 144] on button "3 . नाखुशी" at bounding box center [170, 144] width 117 height 28
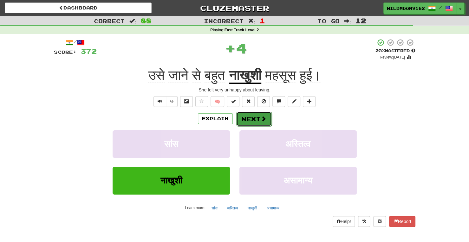
click at [258, 117] on button "Next" at bounding box center [253, 119] width 35 height 15
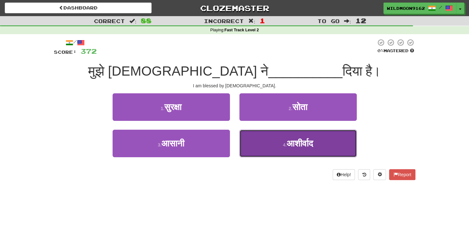
click at [297, 142] on span "आशीर्वाद" at bounding box center [299, 144] width 26 height 10
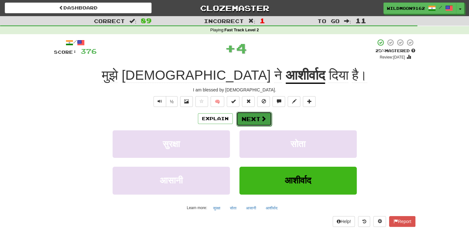
click at [262, 119] on span at bounding box center [263, 119] width 6 height 6
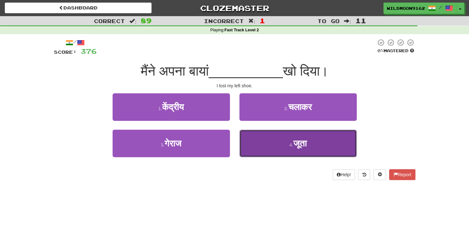
click at [272, 146] on button "4 . जूता" at bounding box center [297, 144] width 117 height 28
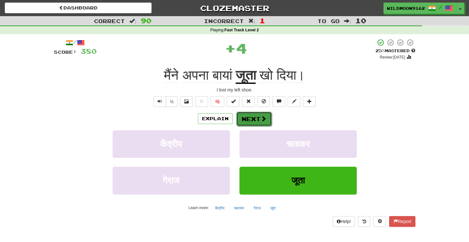
click at [255, 118] on button "Next" at bounding box center [253, 119] width 35 height 15
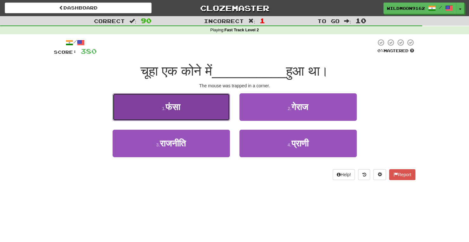
click at [187, 109] on button "1 . फंसा" at bounding box center [170, 107] width 117 height 28
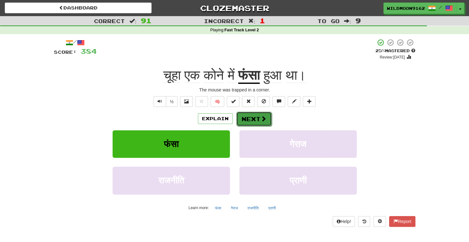
click at [257, 118] on button "Next" at bounding box center [253, 119] width 35 height 15
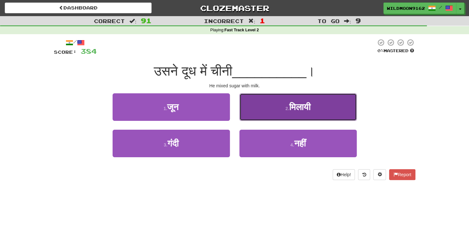
click at [265, 99] on button "2 . मिलायी" at bounding box center [297, 107] width 117 height 28
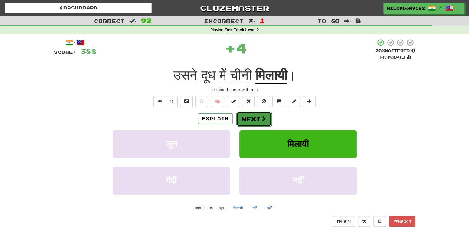
click at [251, 119] on button "Next" at bounding box center [253, 119] width 35 height 15
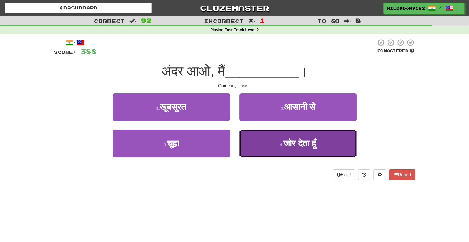
click at [296, 149] on button "4 . जोर देता हूँ" at bounding box center [297, 144] width 117 height 28
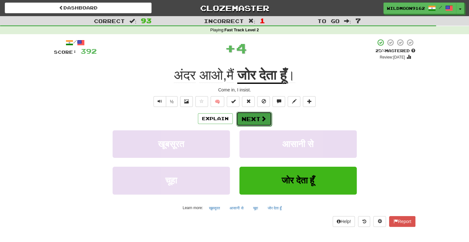
click at [261, 116] on span at bounding box center [263, 119] width 6 height 6
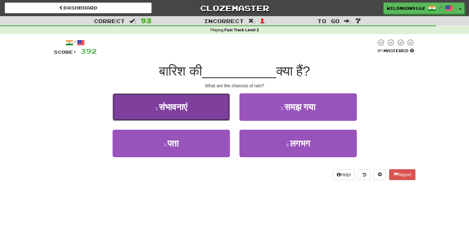
click at [195, 108] on button "1 . संभावनाएं" at bounding box center [170, 107] width 117 height 28
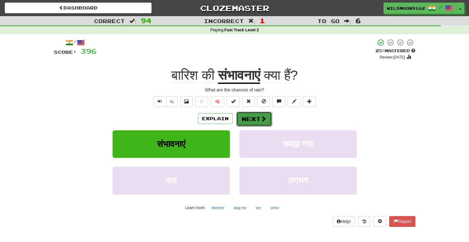
click at [257, 118] on button "Next" at bounding box center [253, 119] width 35 height 15
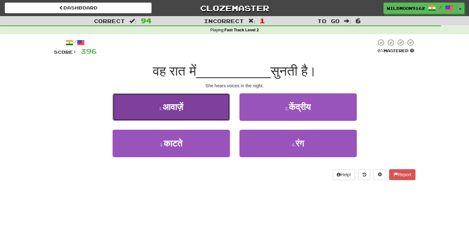
click at [213, 109] on button "1 . आवाज़ें" at bounding box center [170, 107] width 117 height 28
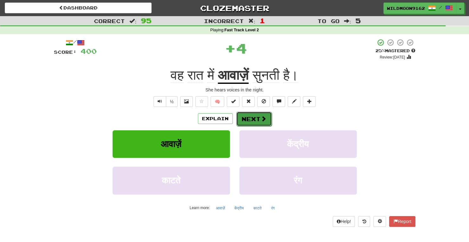
click at [259, 119] on button "Next" at bounding box center [253, 119] width 35 height 15
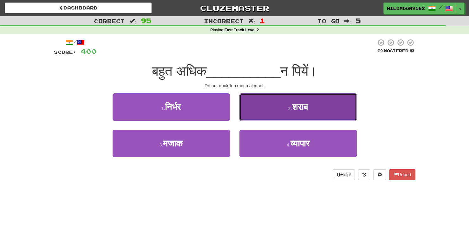
click at [271, 109] on button "2 . शराब" at bounding box center [297, 107] width 117 height 28
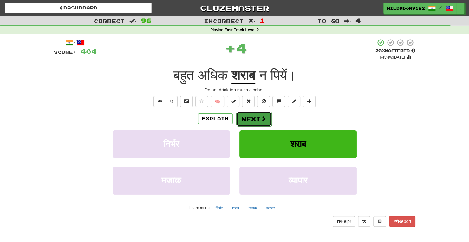
click at [255, 118] on button "Next" at bounding box center [253, 119] width 35 height 15
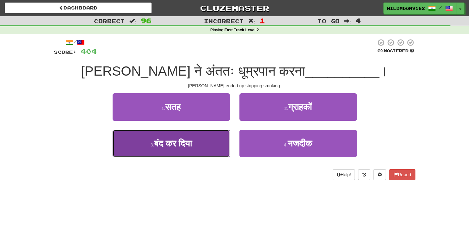
click at [209, 146] on button "3 . बंद कर दिया" at bounding box center [170, 144] width 117 height 28
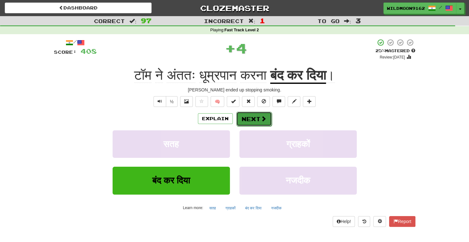
click at [263, 119] on span at bounding box center [263, 119] width 6 height 6
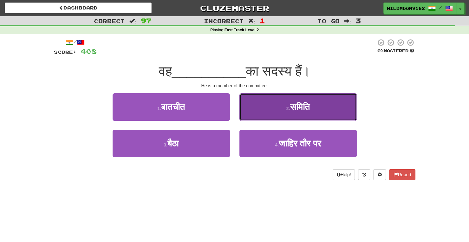
click at [304, 103] on span "समिति" at bounding box center [300, 107] width 20 height 10
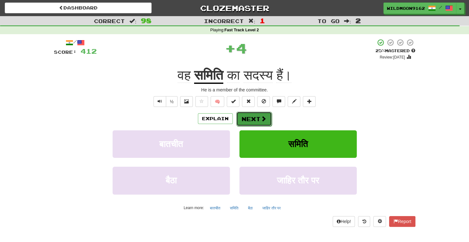
click at [261, 118] on span at bounding box center [263, 119] width 6 height 6
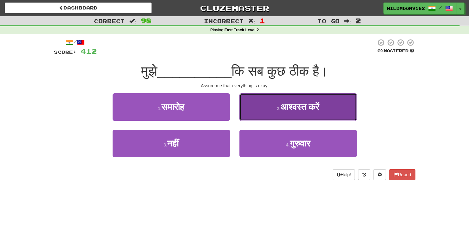
click at [329, 105] on button "2 . आश्वस्त करें" at bounding box center [297, 107] width 117 height 28
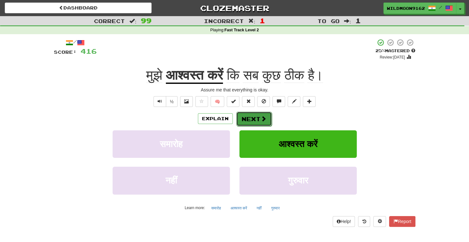
click at [254, 119] on button "Next" at bounding box center [253, 119] width 35 height 15
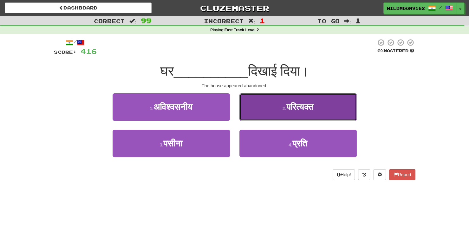
click at [274, 106] on button "2 . परित्यक्त" at bounding box center [297, 107] width 117 height 28
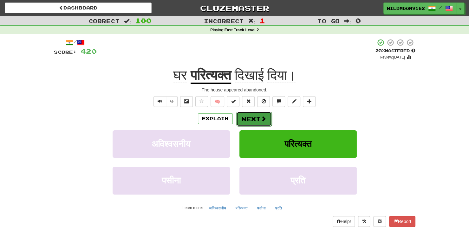
click at [255, 117] on button "Next" at bounding box center [253, 119] width 35 height 15
